Goal: Information Seeking & Learning: Learn about a topic

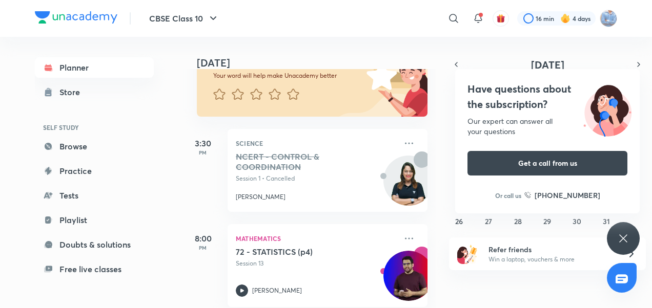
scroll to position [109, 0]
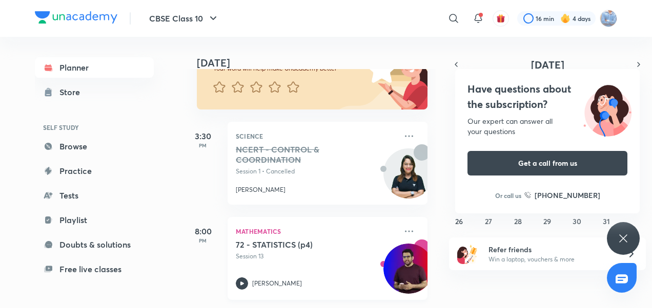
click at [243, 278] on icon at bounding box center [242, 284] width 12 height 12
click at [241, 280] on icon at bounding box center [242, 284] width 12 height 12
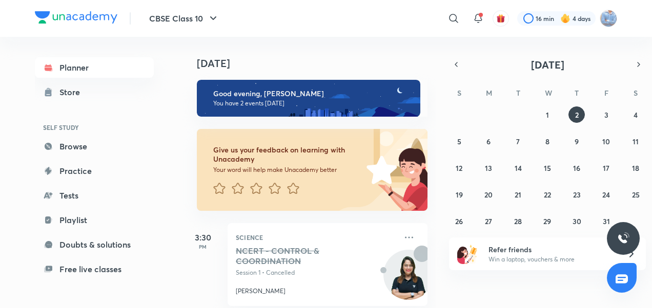
scroll to position [109, 0]
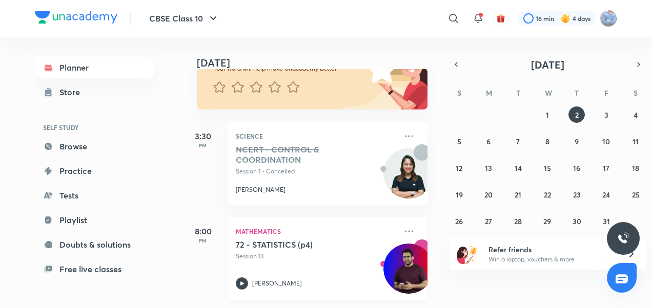
click at [242, 278] on icon at bounding box center [242, 284] width 12 height 12
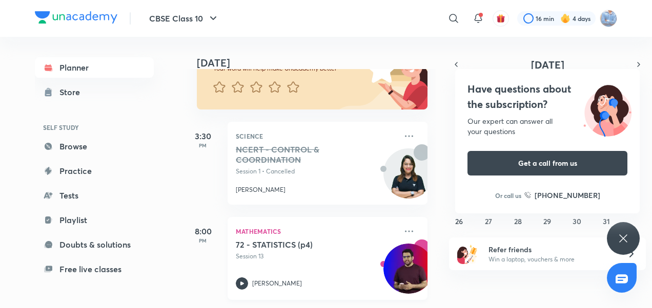
click at [240, 282] on icon at bounding box center [242, 284] width 4 height 4
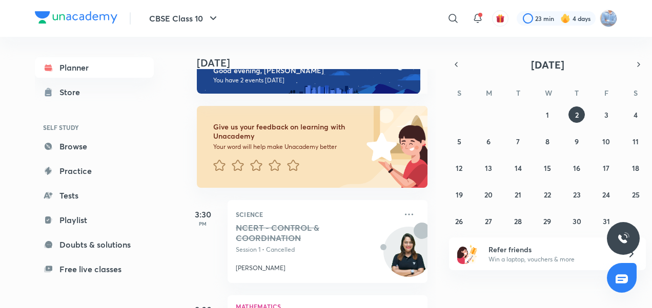
scroll to position [109, 0]
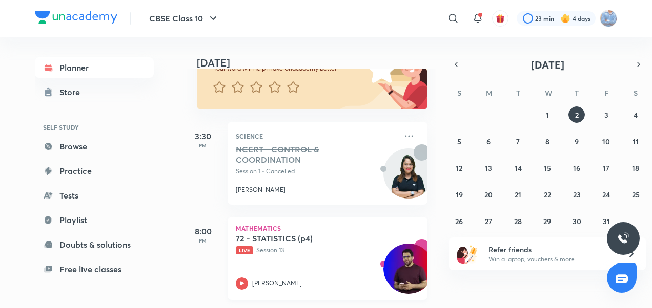
click at [242, 266] on div "72 - STATISTICS (p4) Live Session 13 Mandeep Kumar Malik" at bounding box center [316, 262] width 161 height 56
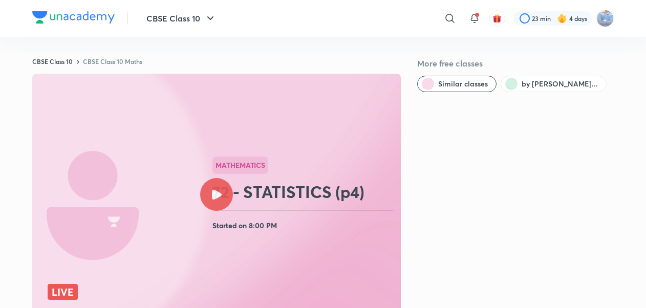
click at [214, 180] on div at bounding box center [216, 194] width 33 height 33
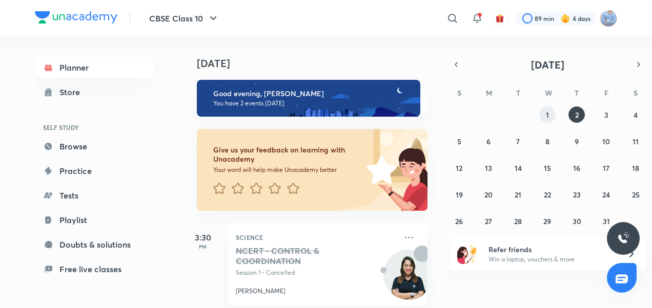
click at [547, 114] on abbr "1" at bounding box center [547, 115] width 3 height 10
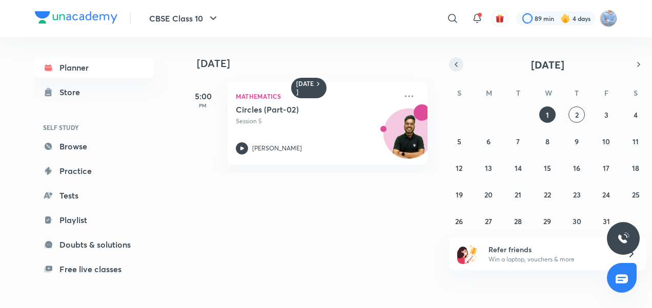
click at [456, 60] on icon "button" at bounding box center [456, 64] width 8 height 9
click at [517, 222] on abbr "30" at bounding box center [517, 222] width 9 height 10
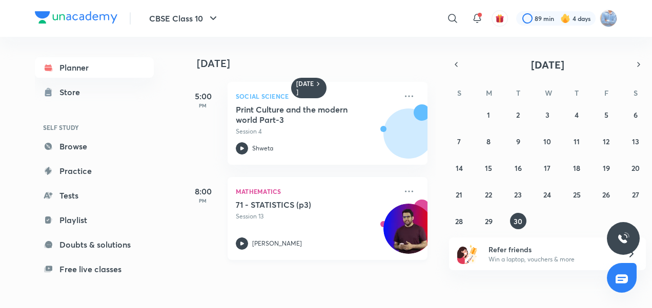
click at [243, 248] on icon at bounding box center [242, 244] width 12 height 12
